Goal: Information Seeking & Learning: Learn about a topic

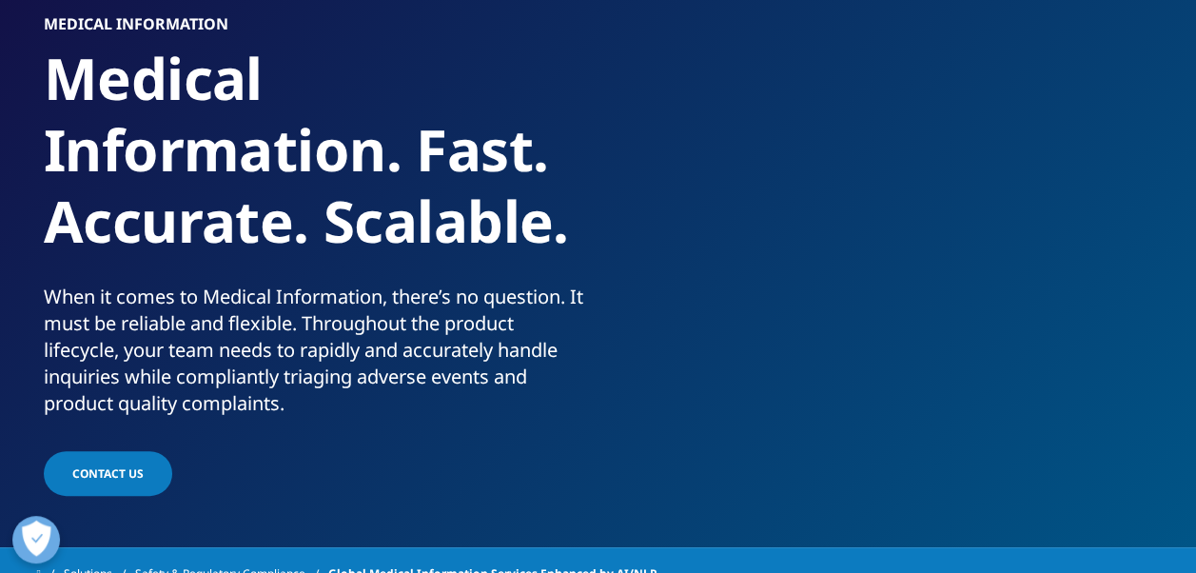
scroll to position [190, 0]
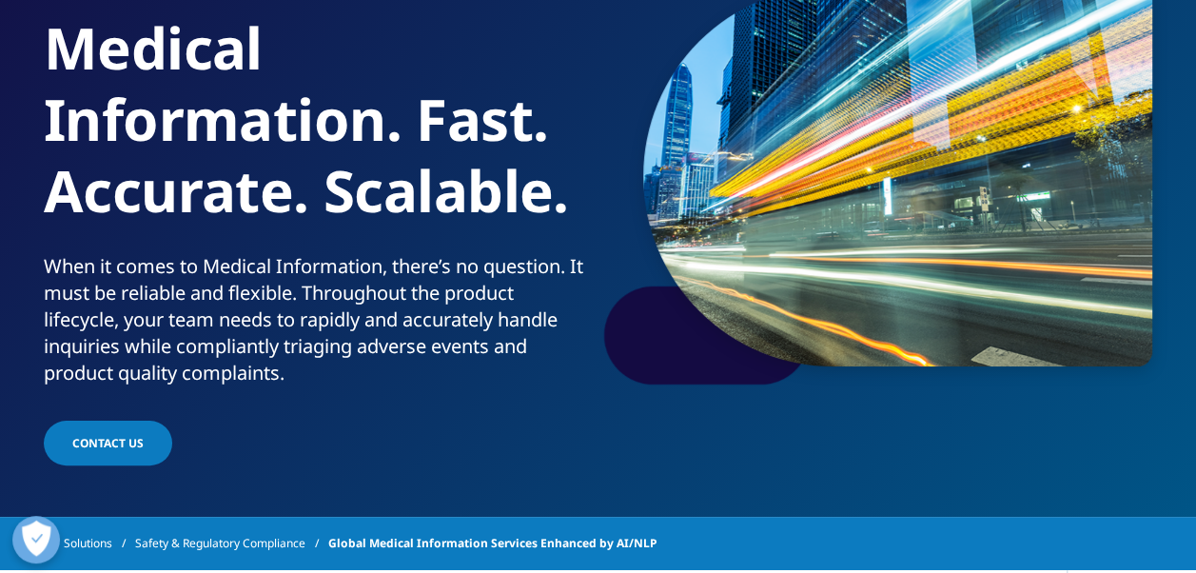
click at [777, 421] on link "REAL WORLD EVIDENCE OVERVIEW" at bounding box center [809, 408] width 239 height 67
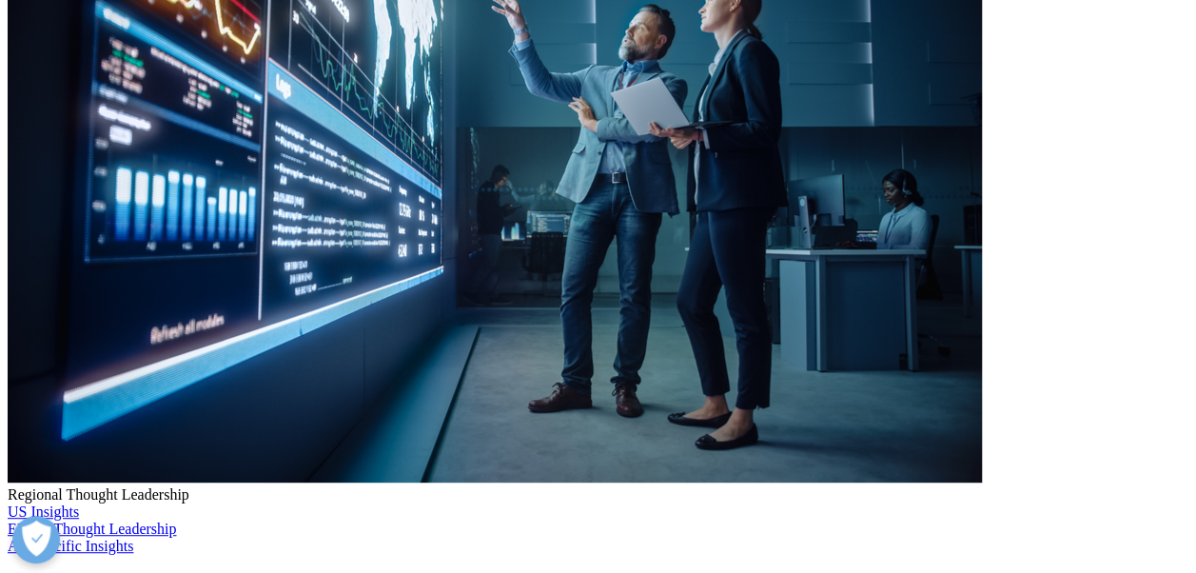
scroll to position [3902, 0]
